Goal: Transaction & Acquisition: Purchase product/service

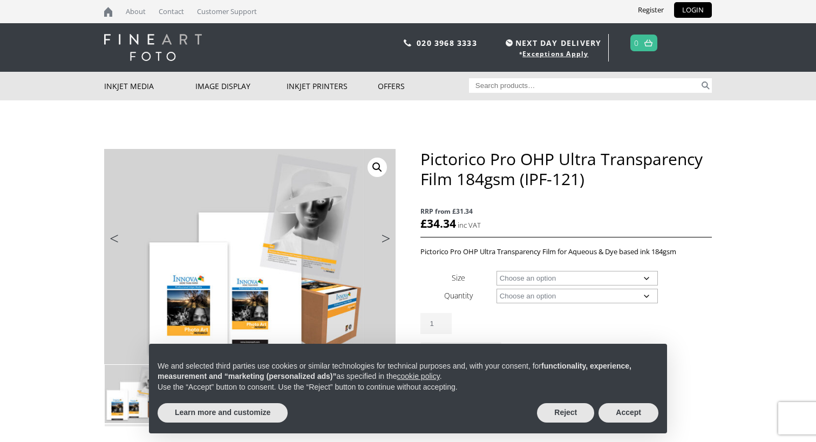
click at [545, 276] on select "Choose an option A4 Sheet A3+ Sheet 17" Wide Roll 24" Wide Roll 44" Wide Roll" at bounding box center [578, 278] width 162 height 15
select select "a3-sheet-2"
click at [546, 295] on select "Choose an option 20 Sheets" at bounding box center [578, 296] width 162 height 15
select select "20-sheets"
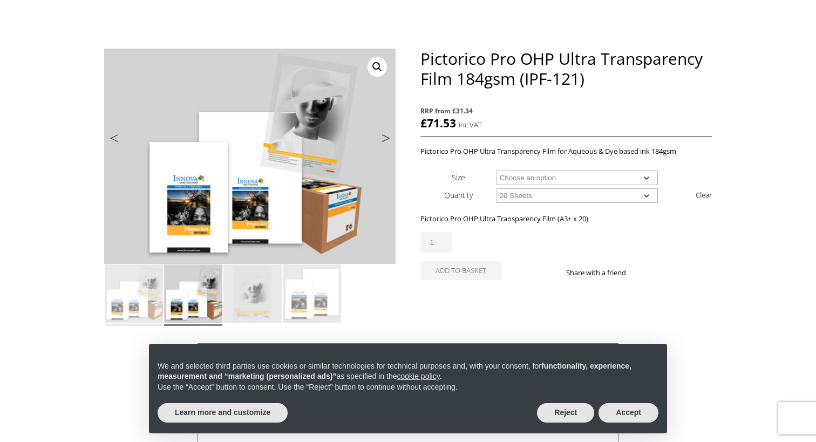
scroll to position [116, 0]
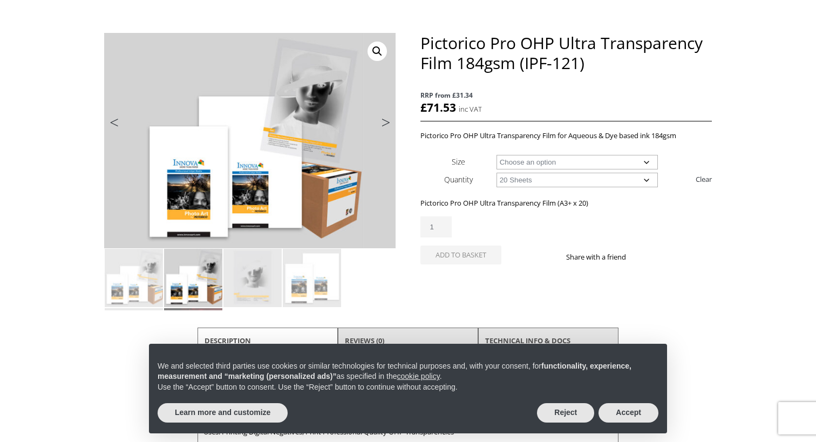
click at [383, 122] on link "Next" at bounding box center [381, 125] width 30 height 10
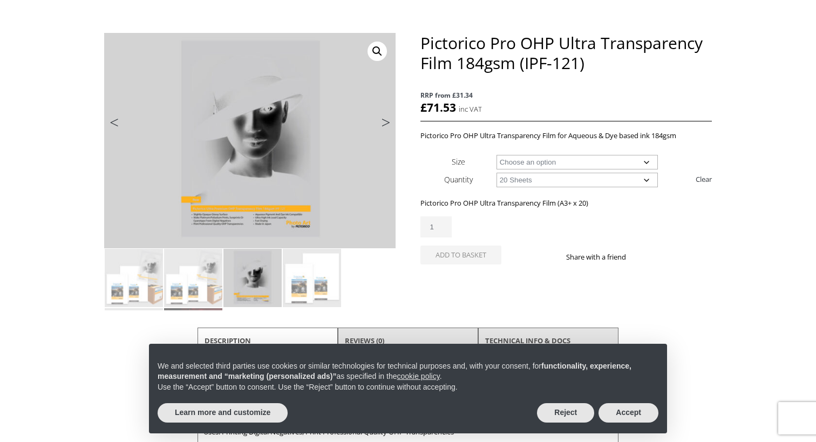
click at [383, 122] on link "Next" at bounding box center [381, 125] width 30 height 10
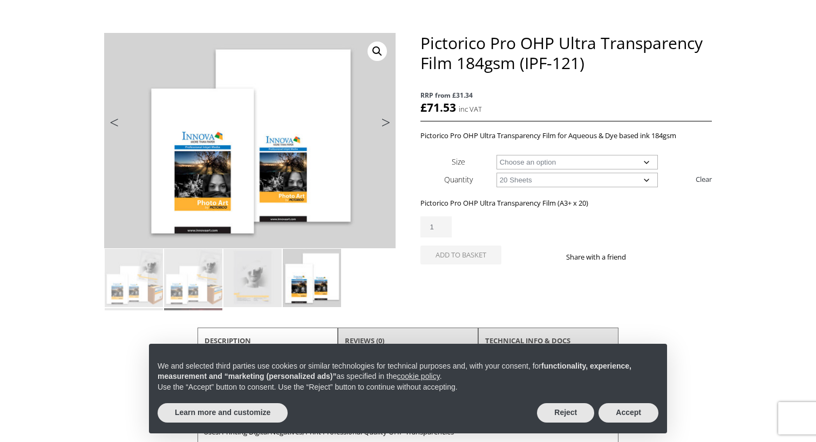
click at [383, 122] on link "Next" at bounding box center [381, 125] width 30 height 10
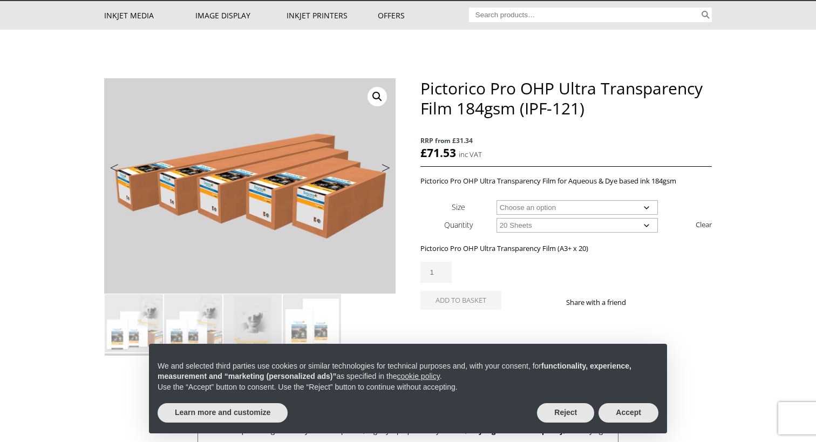
scroll to position [0, 0]
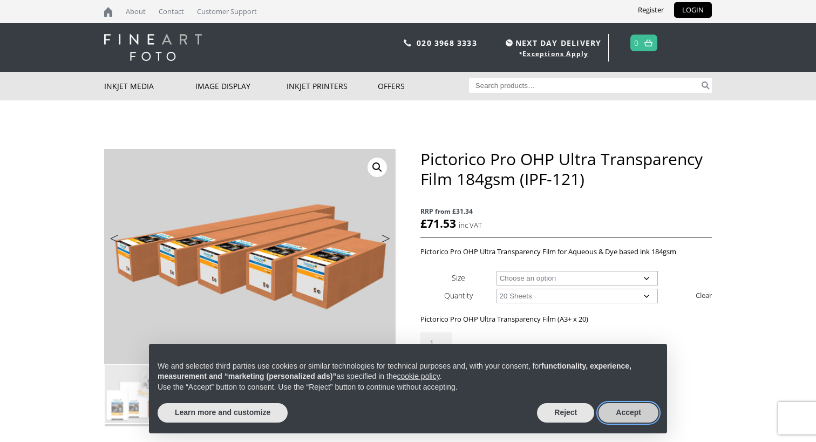
click at [615, 412] on button "Accept" at bounding box center [629, 412] width 60 height 19
